Goal: Task Accomplishment & Management: Complete application form

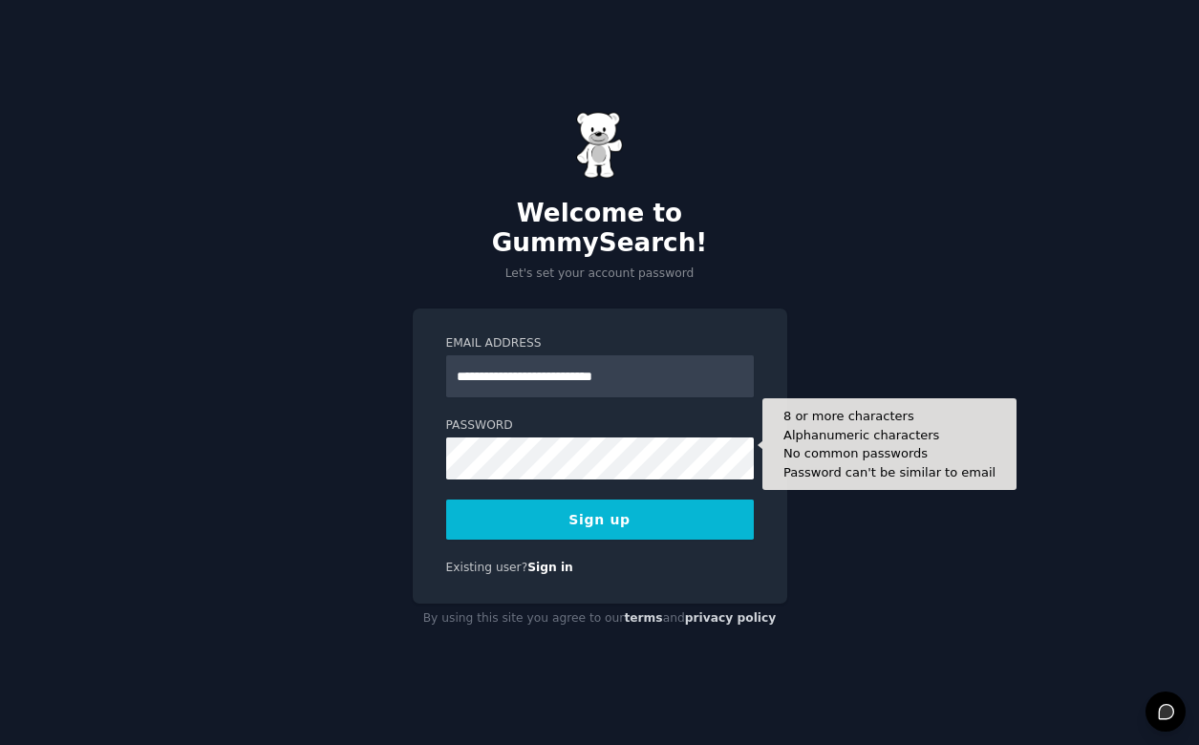
type input "**********"
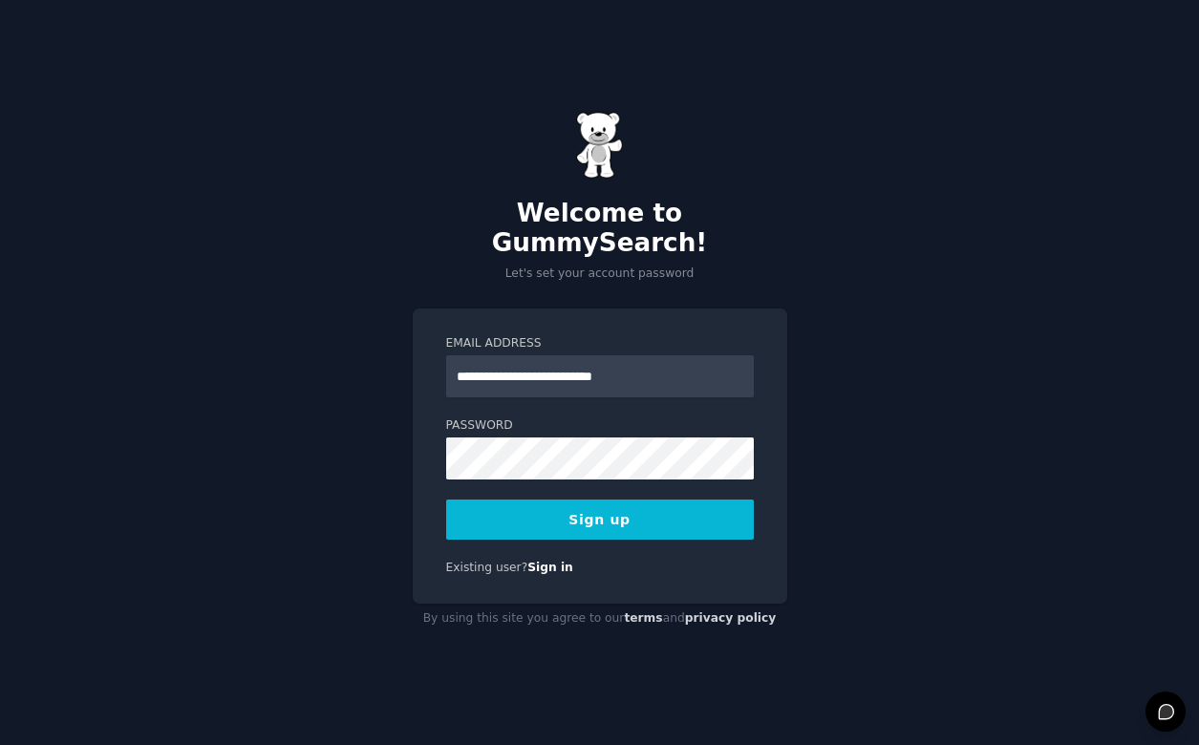
click at [524, 500] on button "Sign up" at bounding box center [600, 520] width 308 height 40
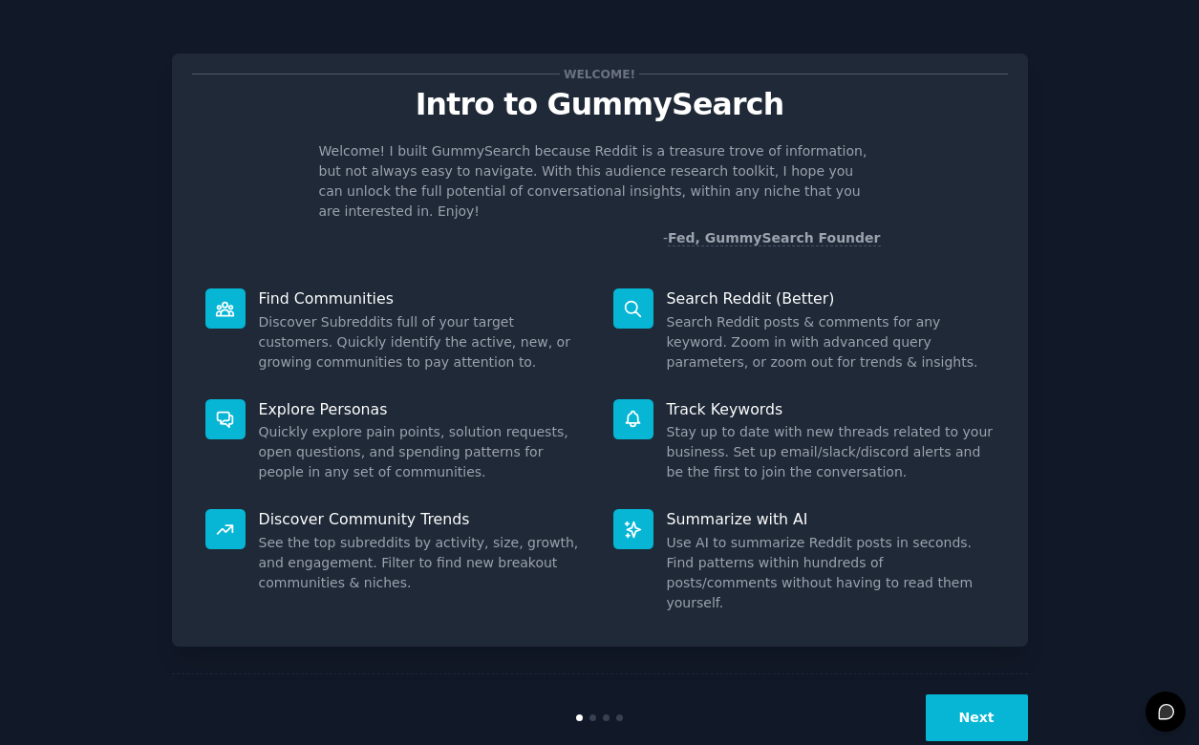
click at [966, 695] on button "Next" at bounding box center [977, 718] width 102 height 47
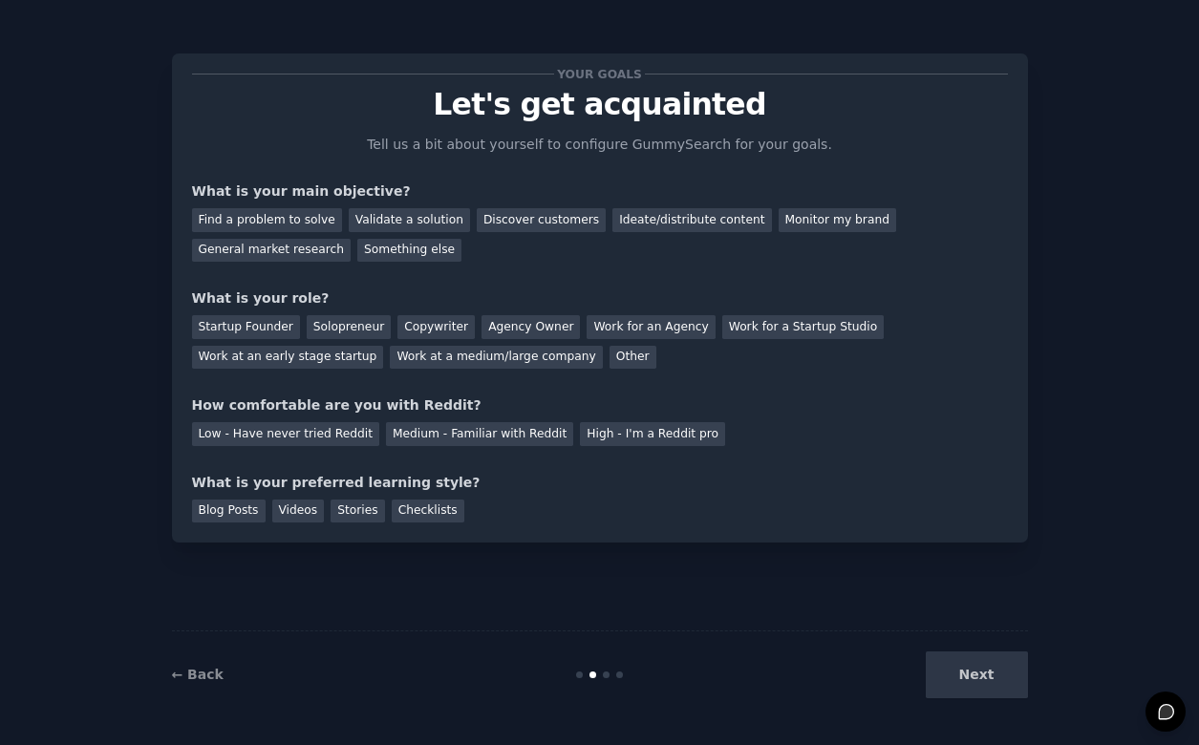
click at [1004, 680] on div "Next" at bounding box center [885, 675] width 286 height 47
click at [303, 248] on div "General market research" at bounding box center [272, 251] width 160 height 24
click at [442, 321] on div "Copywriter" at bounding box center [436, 327] width 77 height 24
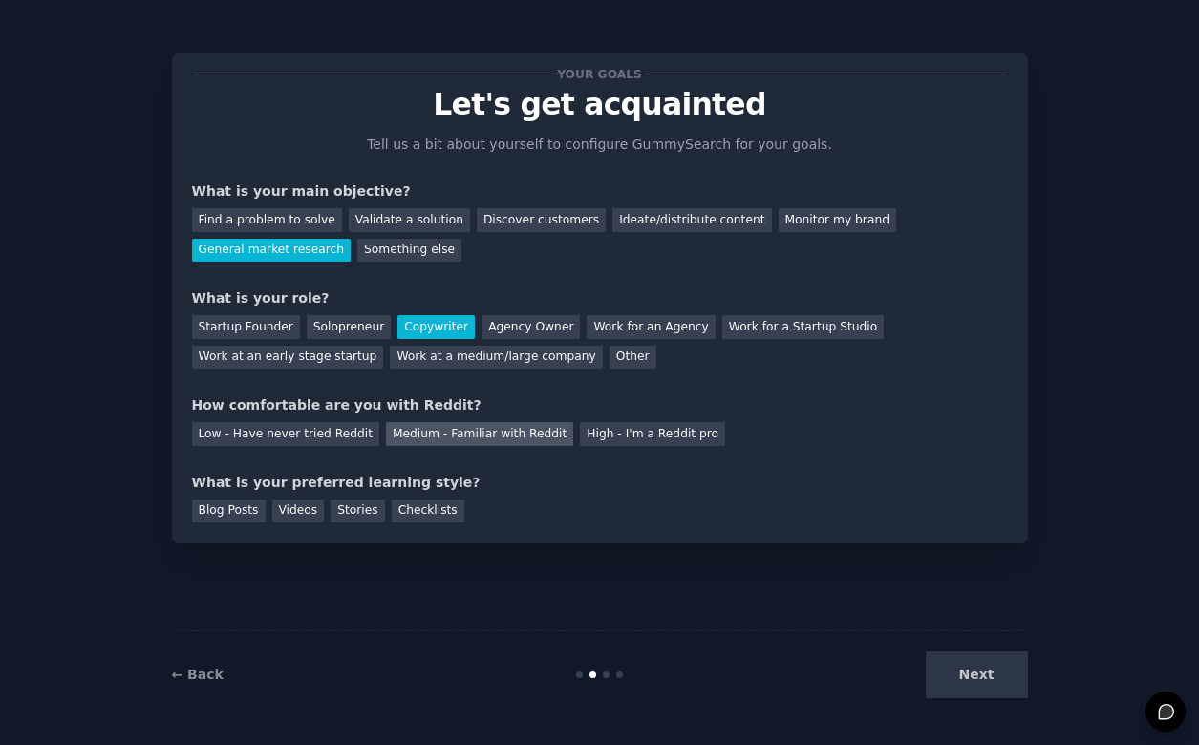
click at [398, 431] on div "Medium - Familiar with Reddit" at bounding box center [479, 434] width 187 height 24
click at [247, 507] on div "Blog Posts" at bounding box center [229, 512] width 74 height 24
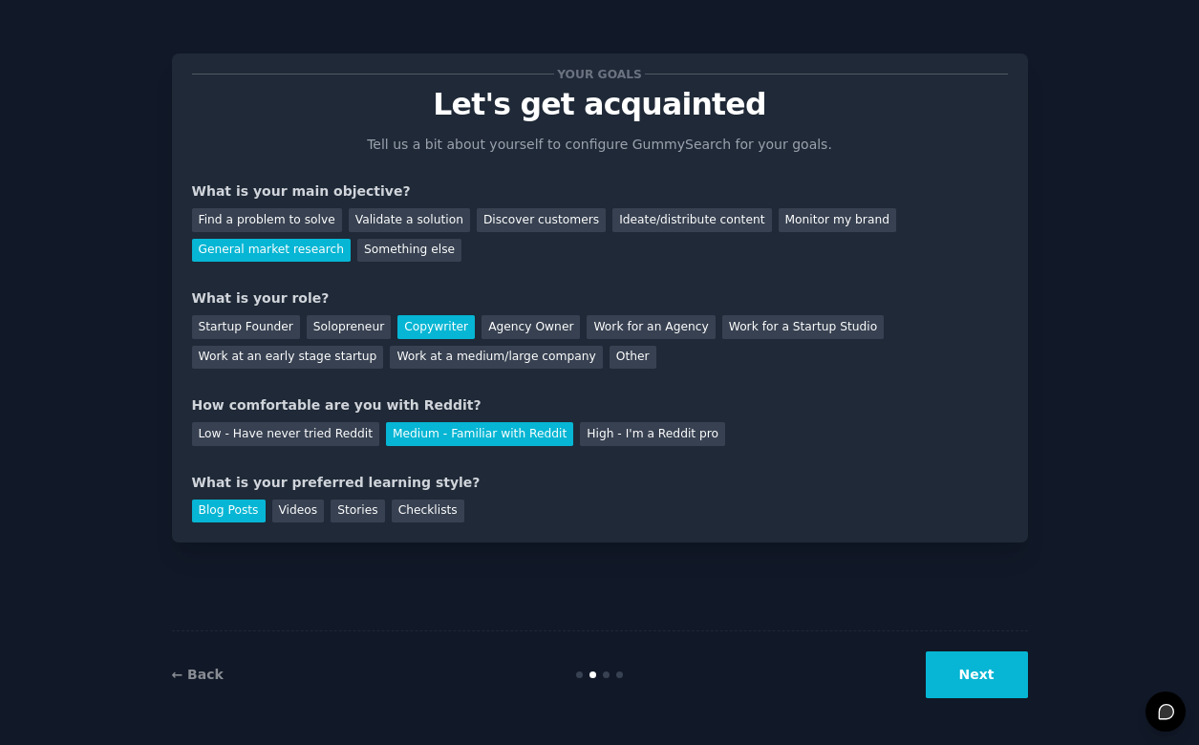
click at [964, 670] on button "Next" at bounding box center [977, 675] width 102 height 47
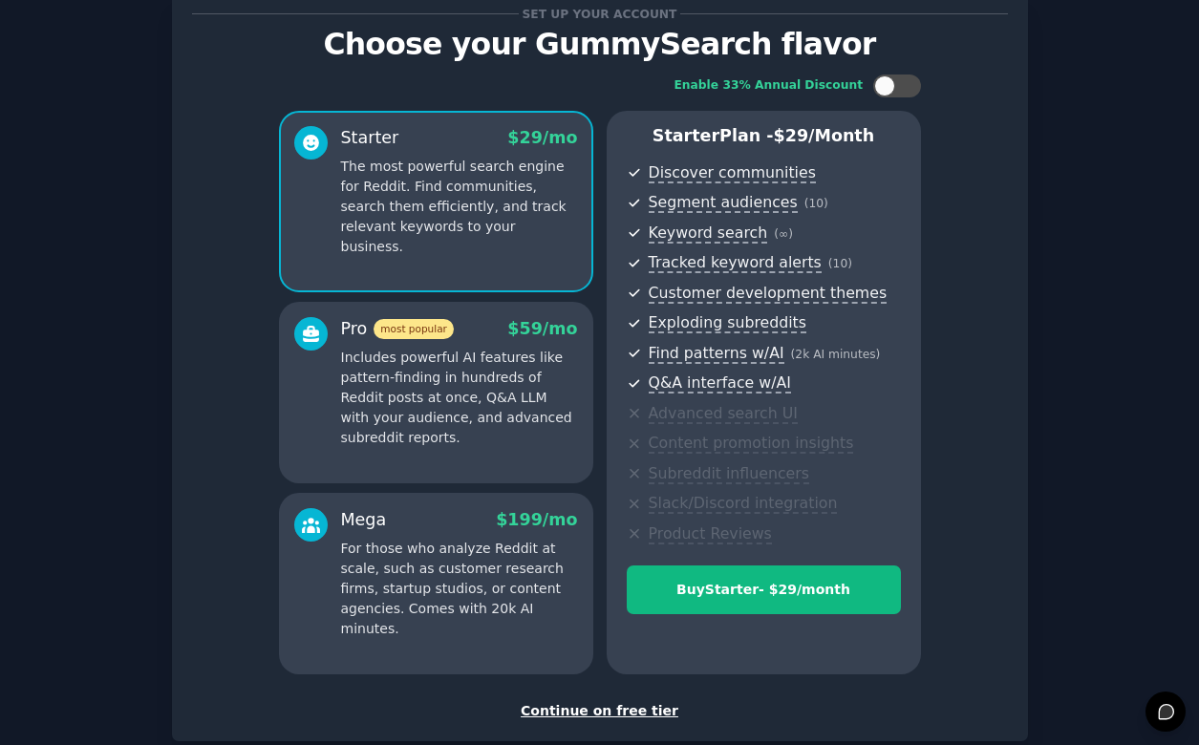
scroll to position [75, 0]
